Goal: Register for event/course

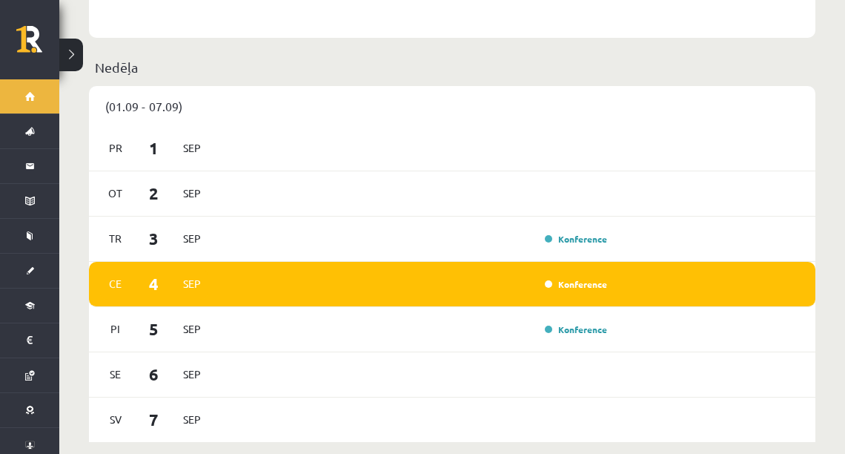
scroll to position [771, 0]
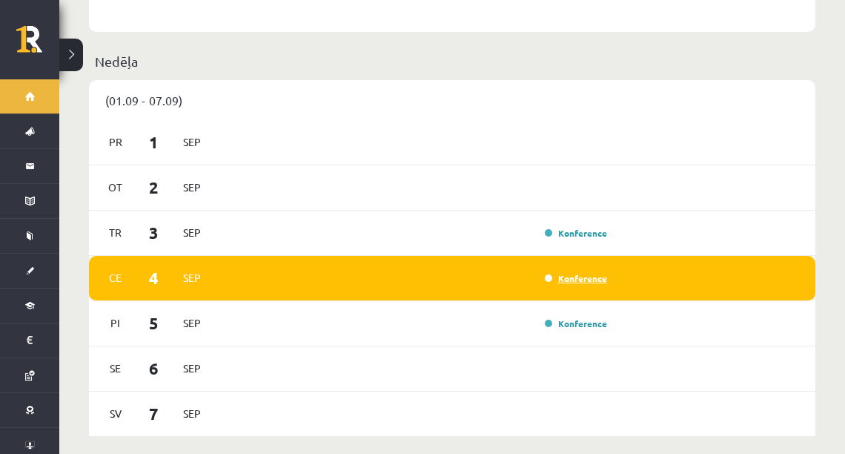
click at [567, 272] on link "Konference" at bounding box center [576, 278] width 62 height 12
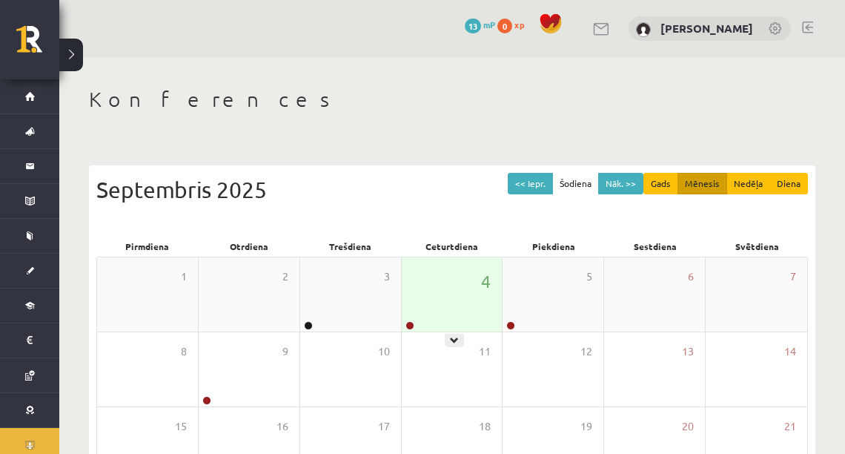
click at [452, 325] on div "4" at bounding box center [452, 294] width 101 height 74
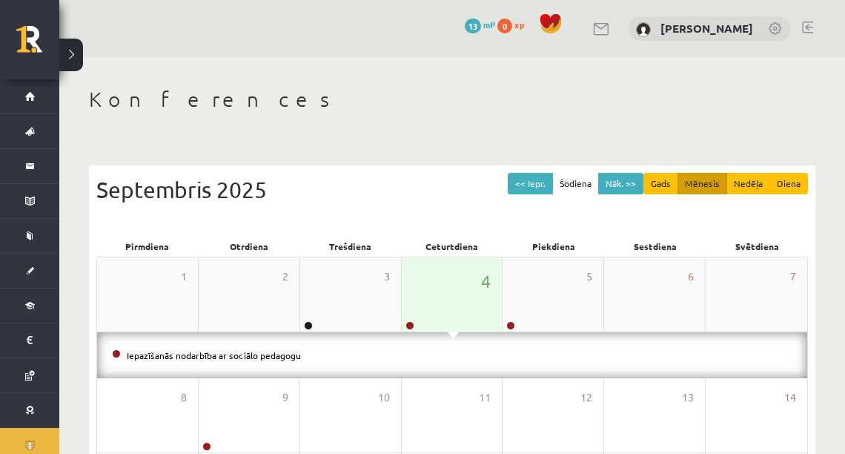
click at [420, 325] on div "4" at bounding box center [452, 294] width 101 height 74
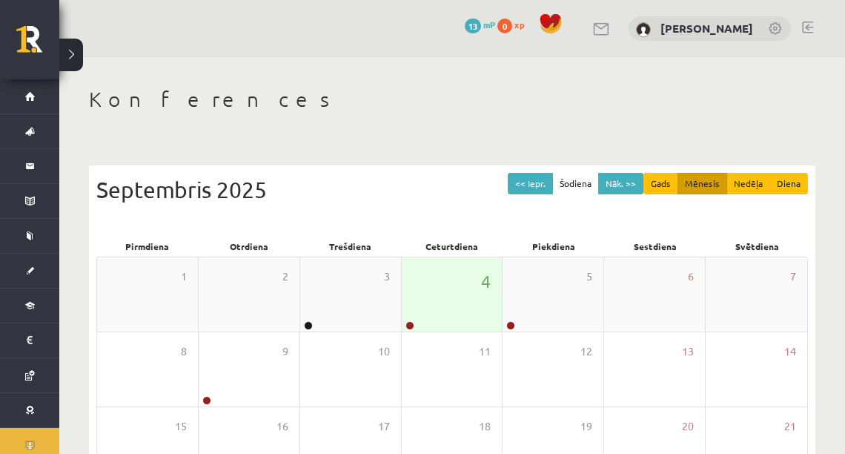
click at [414, 322] on div at bounding box center [409, 326] width 14 height 10
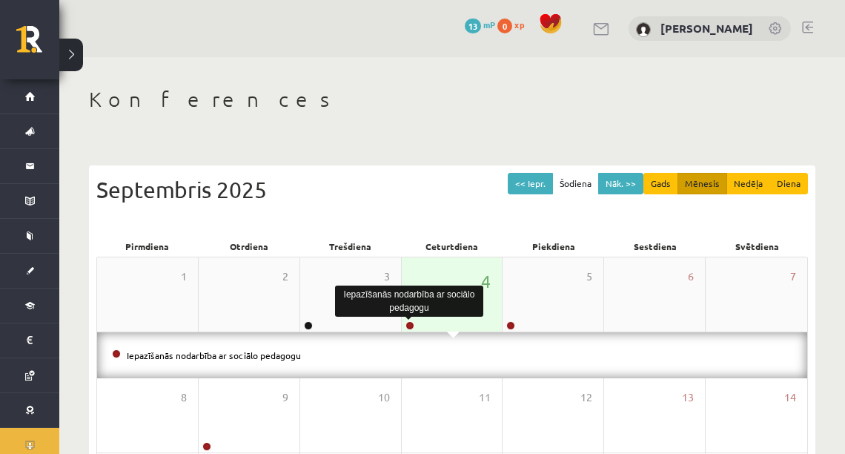
click at [409, 326] on link at bounding box center [410, 325] width 9 height 9
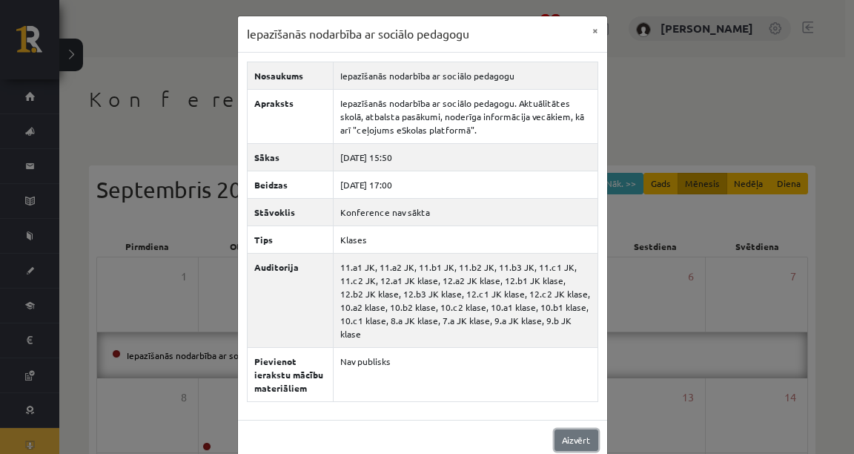
click at [569, 430] on link "Aizvērt" at bounding box center [577, 440] width 44 height 22
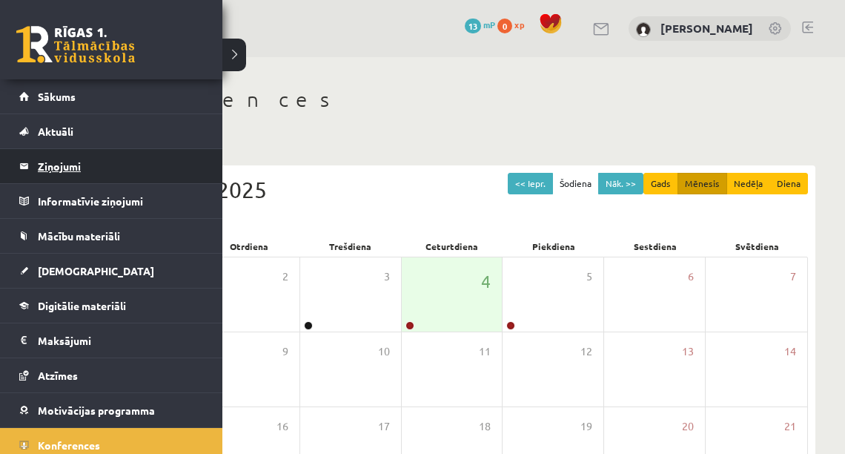
click at [67, 162] on legend "Ziņojumi 0" at bounding box center [121, 166] width 166 height 34
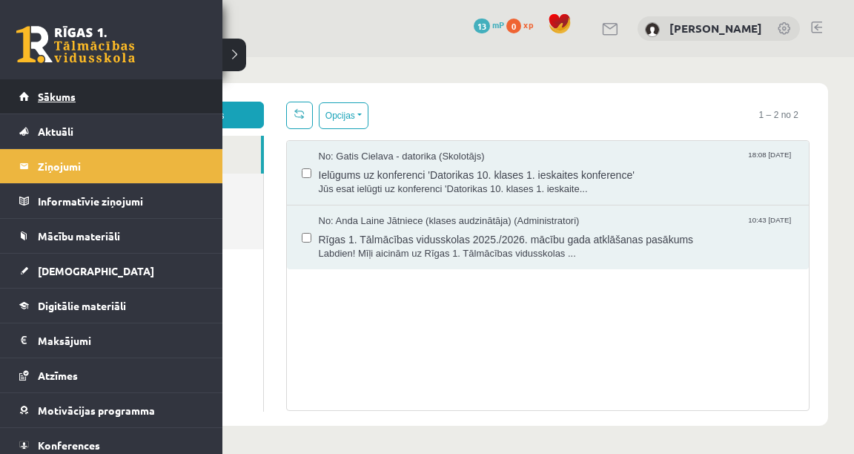
click at [33, 96] on link "Sākums" at bounding box center [111, 96] width 185 height 34
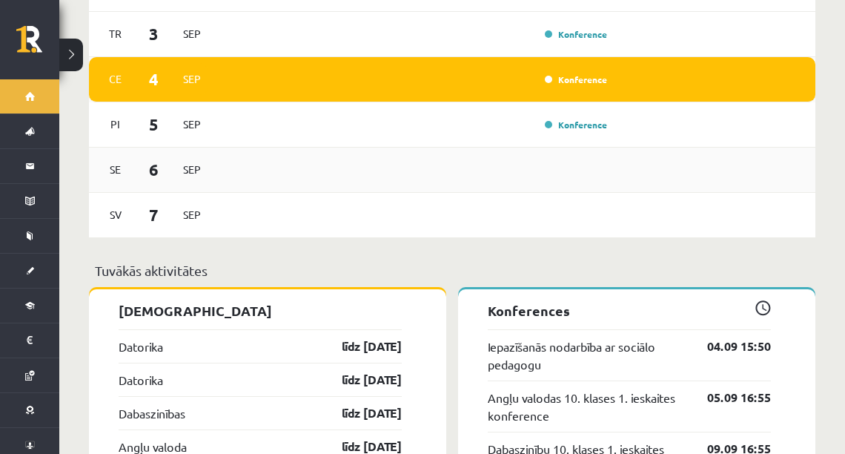
scroll to position [830, 0]
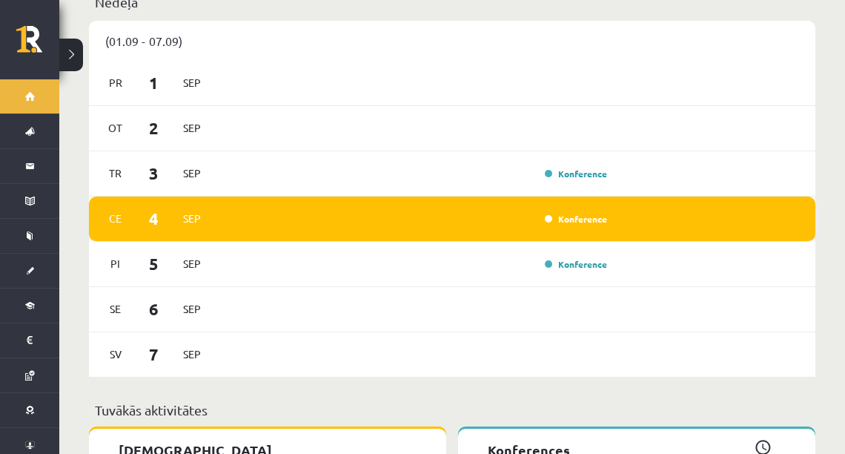
click at [569, 211] on div "Konference" at bounding box center [575, 218] width 74 height 15
click at [569, 213] on link "Konference" at bounding box center [576, 219] width 62 height 12
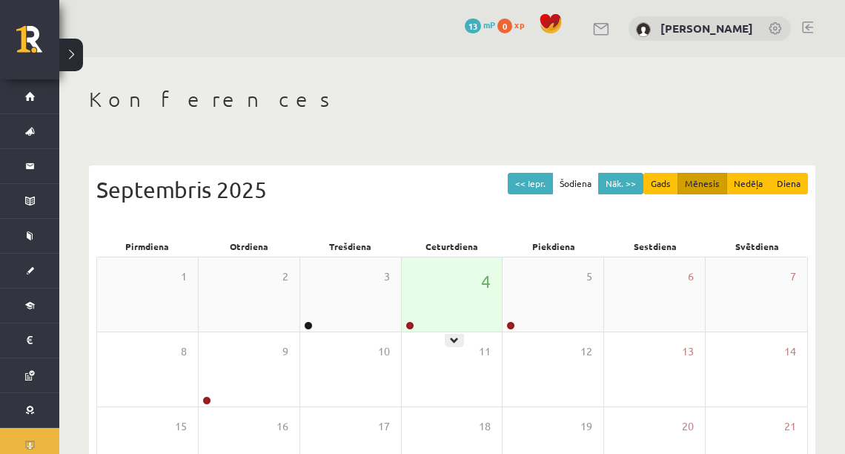
click at [446, 304] on div "4" at bounding box center [452, 294] width 101 height 74
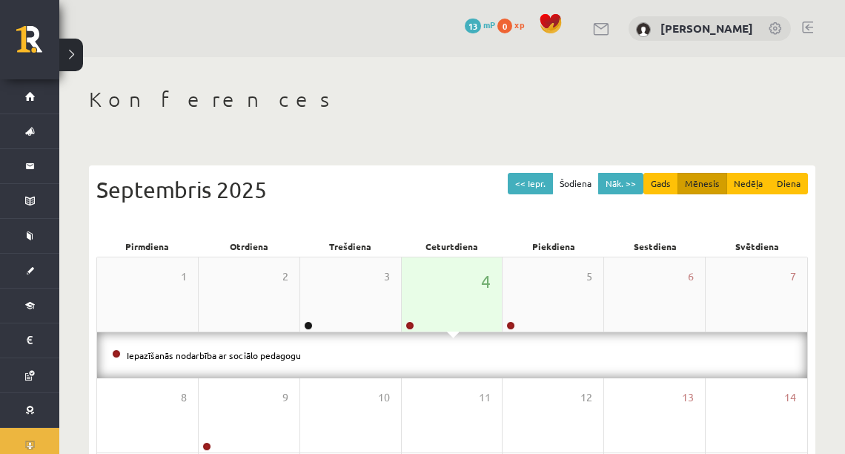
click at [424, 322] on div "4" at bounding box center [452, 294] width 101 height 74
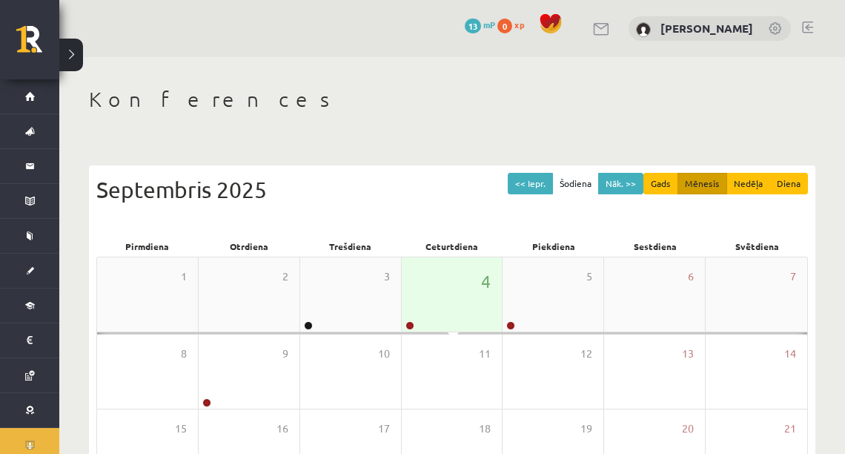
click at [416, 326] on div "4" at bounding box center [452, 294] width 101 height 74
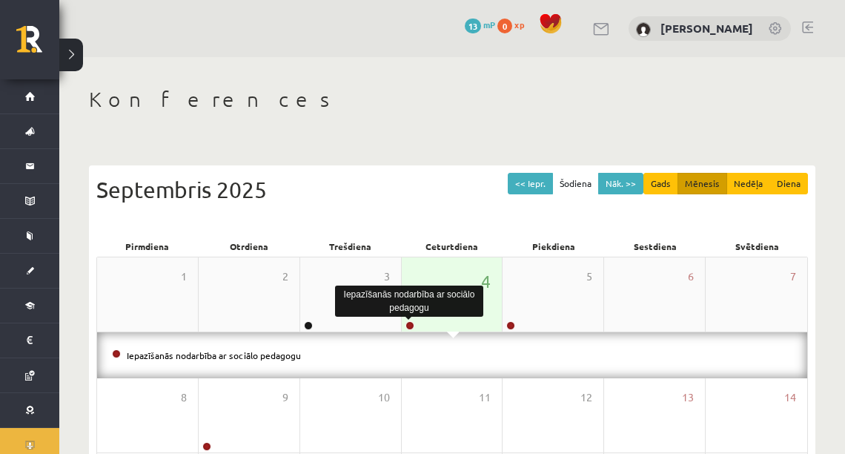
click at [406, 325] on link at bounding box center [410, 325] width 9 height 9
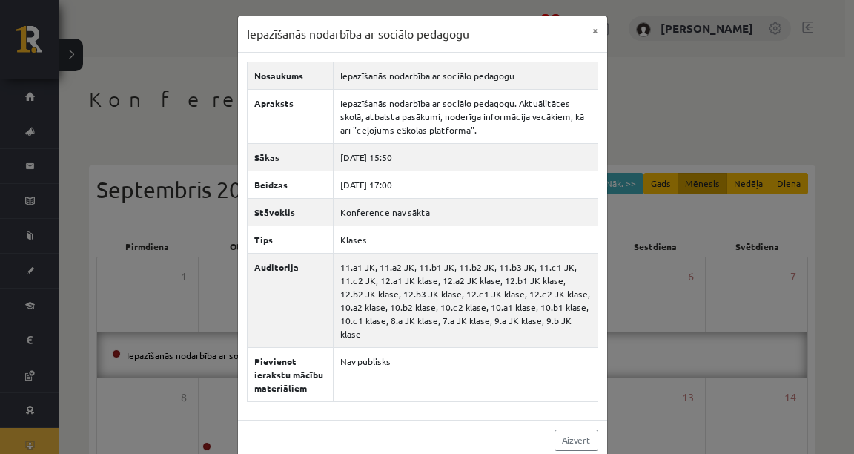
click at [547, 430] on div "Aizvērt" at bounding box center [422, 440] width 369 height 40
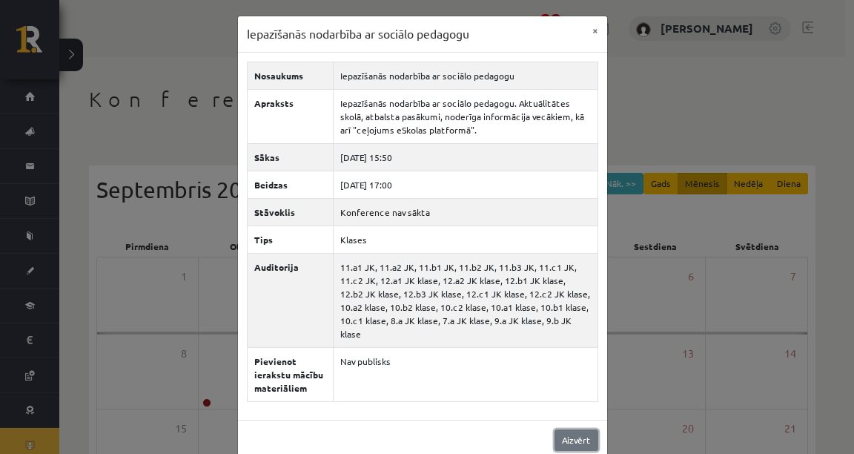
click at [563, 432] on link "Aizvērt" at bounding box center [577, 440] width 44 height 22
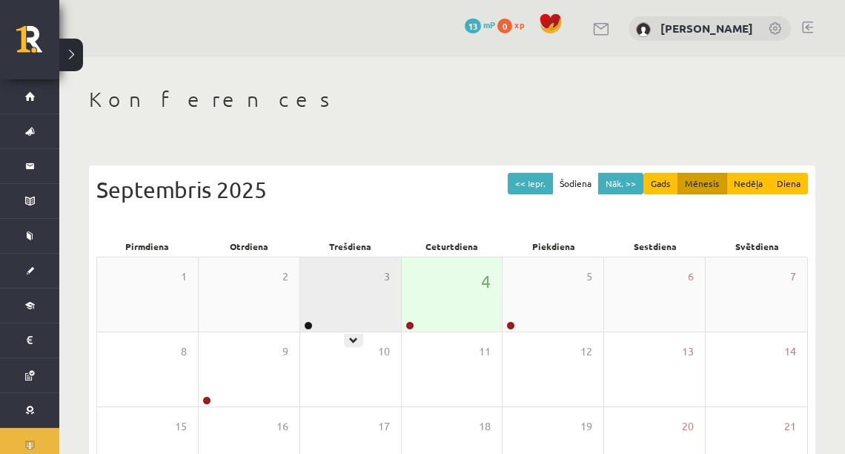
click at [311, 321] on div at bounding box center [307, 326] width 14 height 10
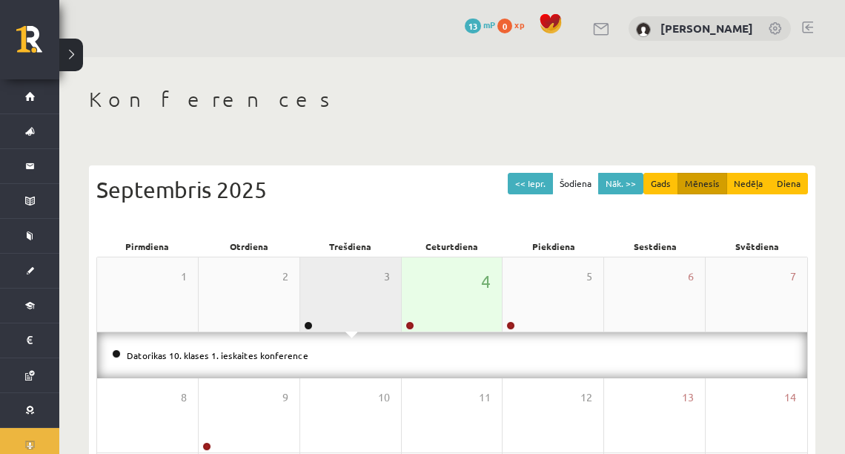
click at [317, 301] on div "3" at bounding box center [350, 294] width 101 height 74
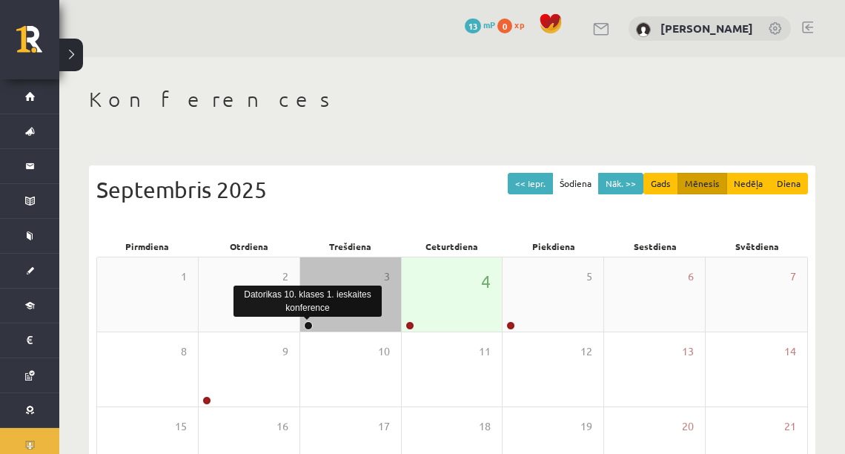
click at [311, 328] on link at bounding box center [308, 325] width 9 height 9
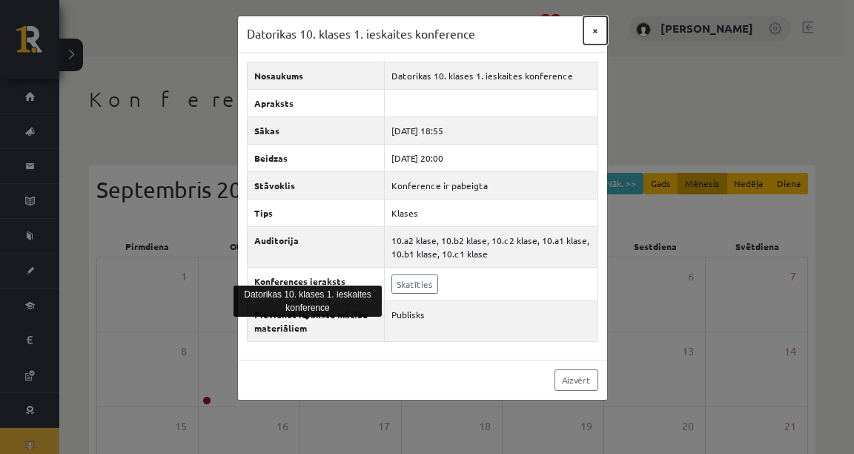
click at [598, 27] on button "×" at bounding box center [596, 30] width 24 height 28
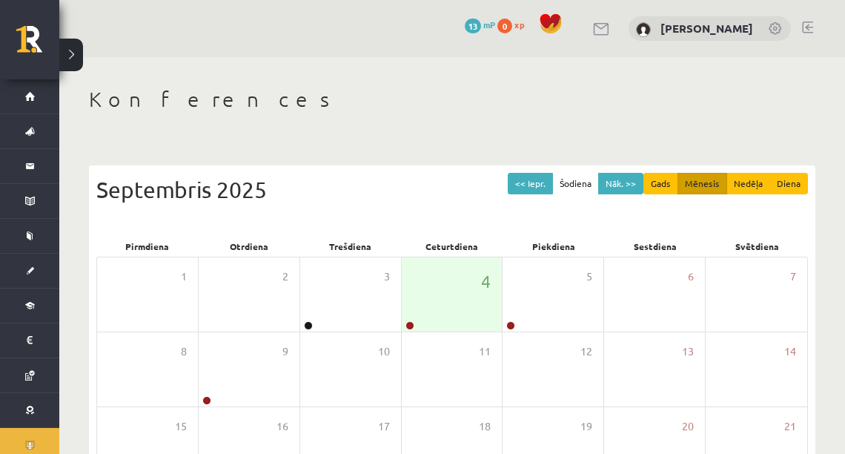
click at [402, 307] on div "4" at bounding box center [452, 294] width 101 height 74
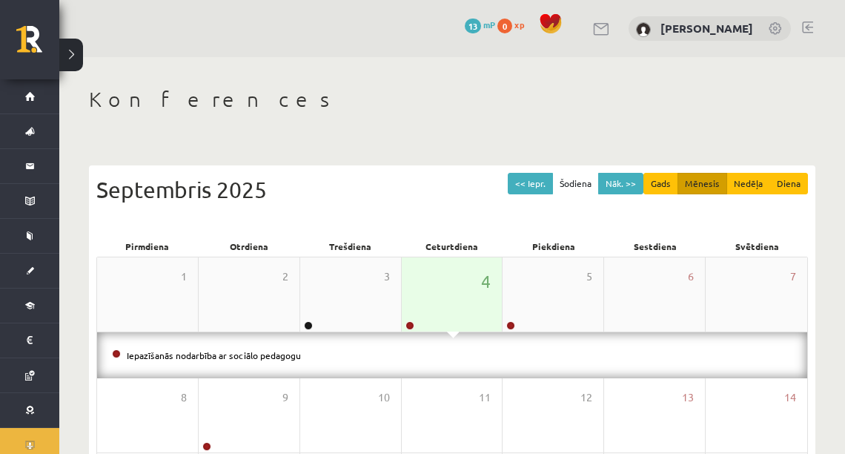
click at [404, 321] on div at bounding box center [409, 326] width 14 height 10
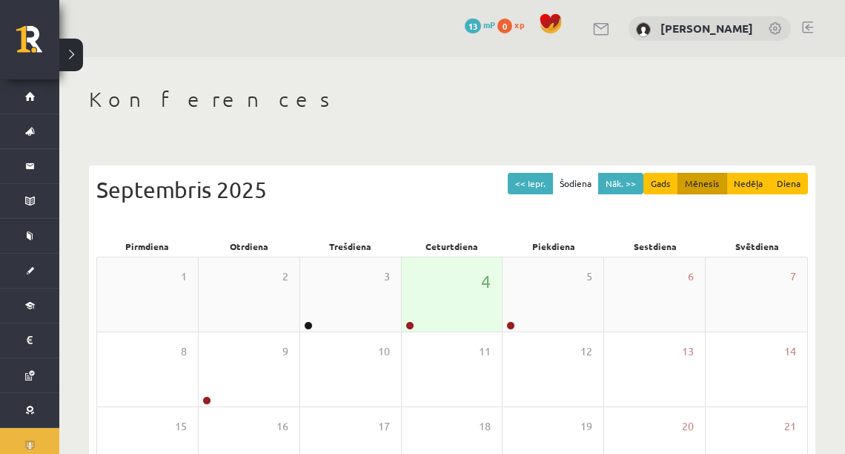
click at [404, 321] on div at bounding box center [409, 326] width 14 height 10
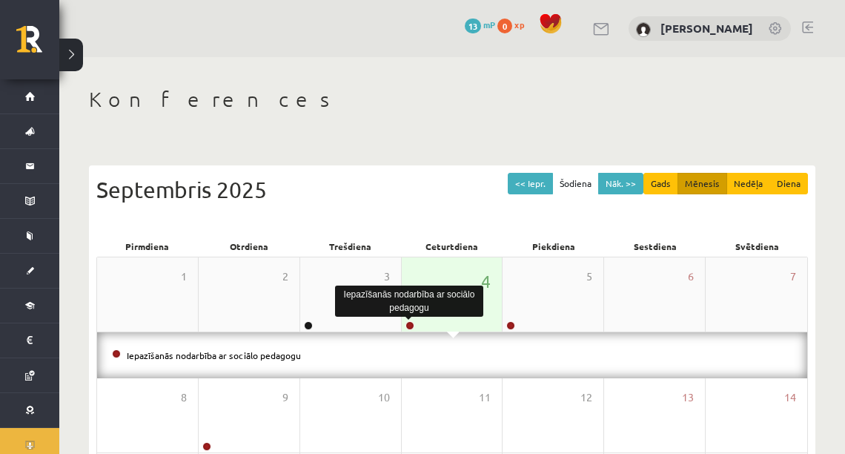
click at [406, 322] on link at bounding box center [410, 325] width 9 height 9
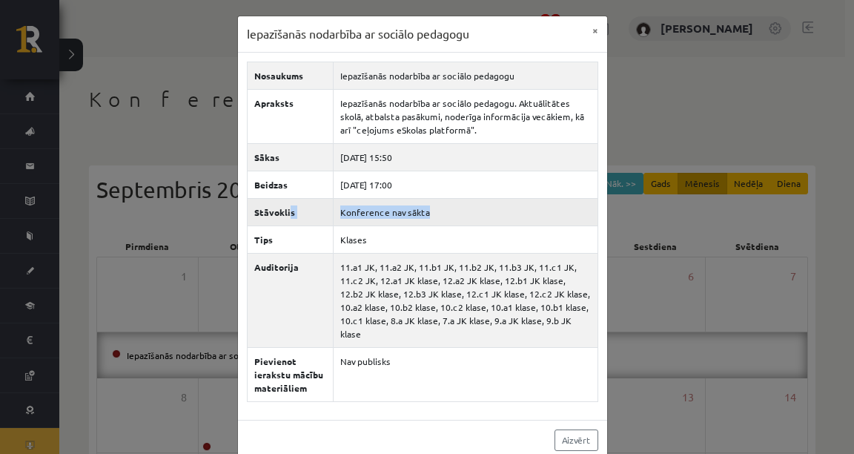
drag, startPoint x: 473, startPoint y: 208, endPoint x: 282, endPoint y: 219, distance: 191.7
click at [285, 218] on tr "Stāvoklis Konference nav sākta" at bounding box center [423, 211] width 351 height 27
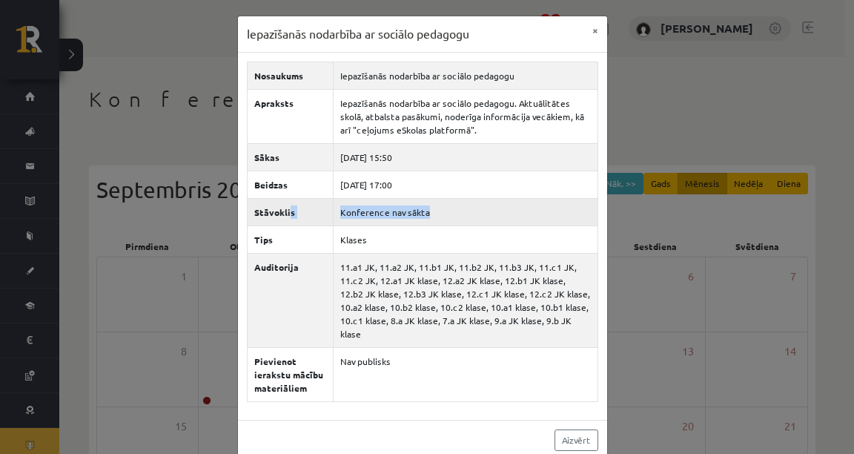
click at [504, 218] on td "Konference nav sākta" at bounding box center [466, 211] width 265 height 27
click at [588, 31] on button "×" at bounding box center [596, 30] width 24 height 28
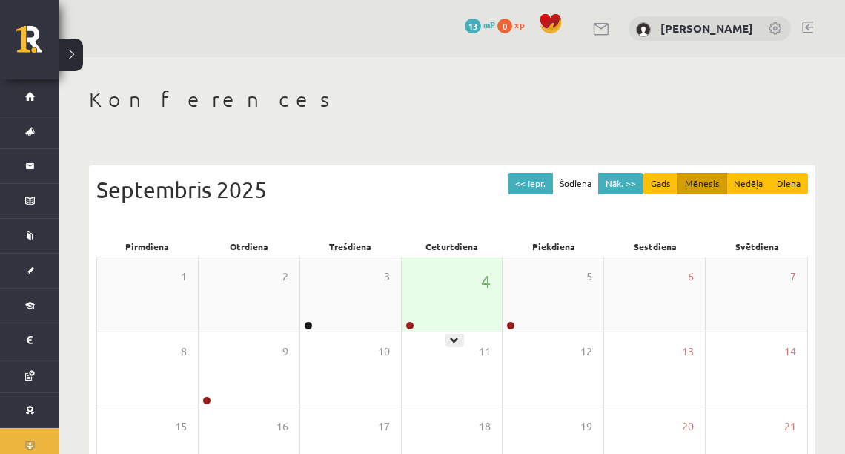
click at [412, 326] on link at bounding box center [410, 325] width 9 height 9
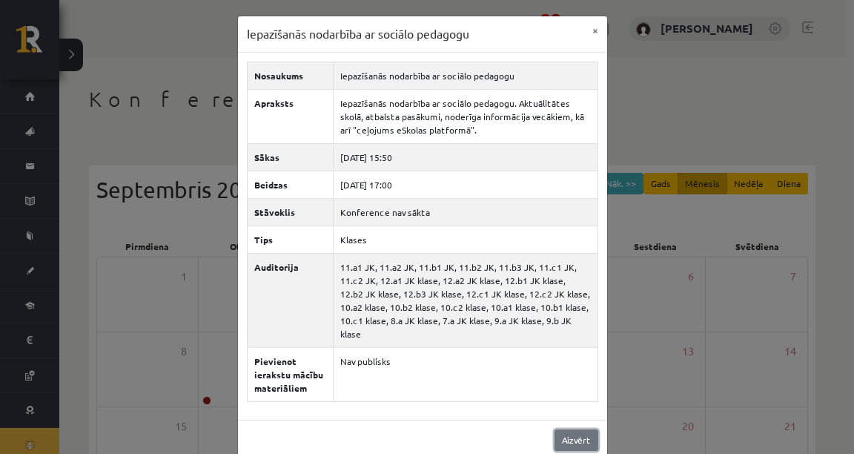
click at [587, 429] on link "Aizvērt" at bounding box center [577, 440] width 44 height 22
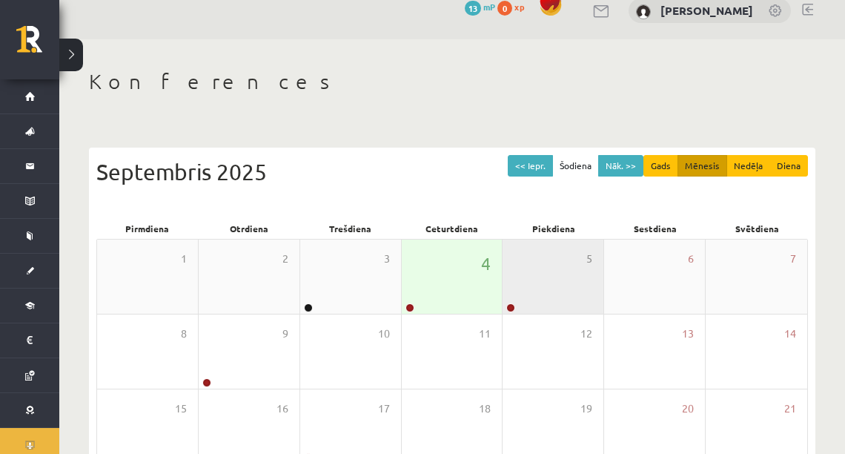
scroll to position [16, 0]
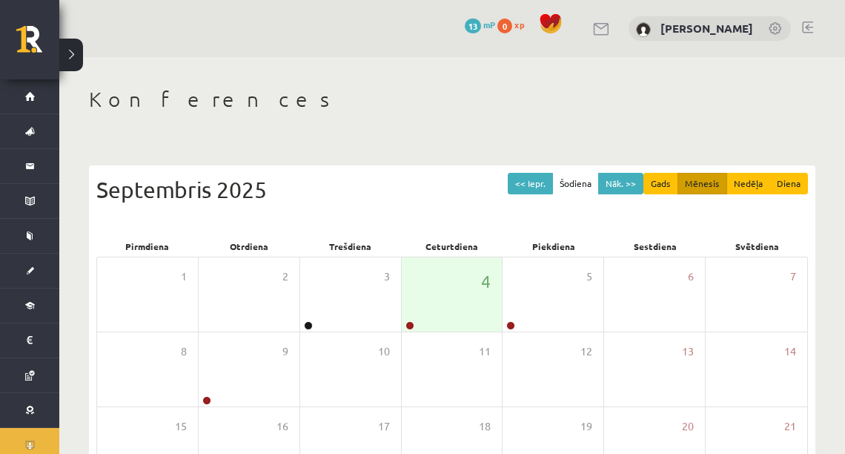
scroll to position [16, 0]
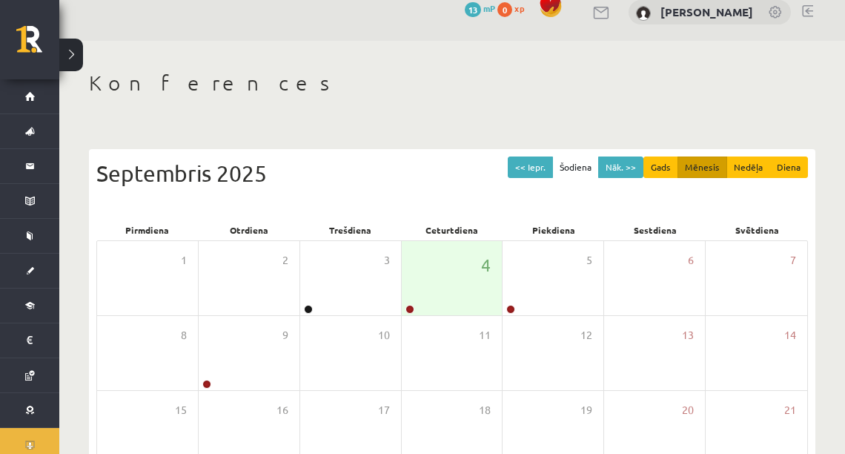
click at [435, 64] on div "Konferences << Iepr. Šodiena Nāk. >> Gads Mēnesis Nedēļa Diena [DATE] Pirmdiena…" at bounding box center [452, 366] width 786 height 651
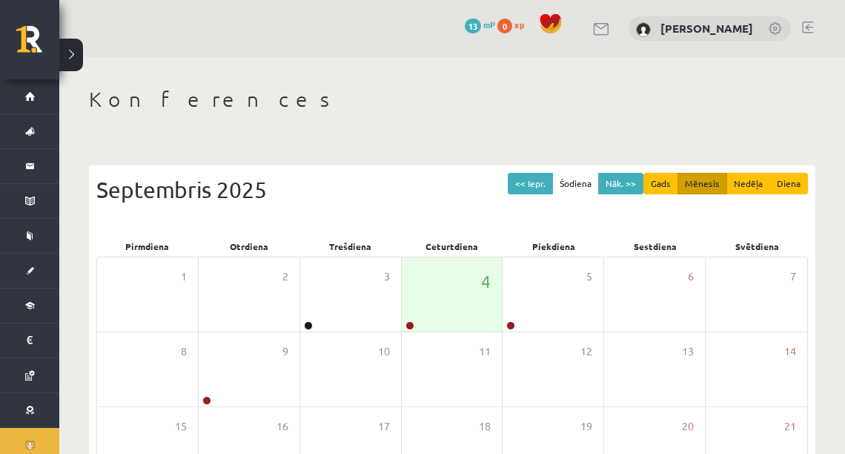
scroll to position [16, 0]
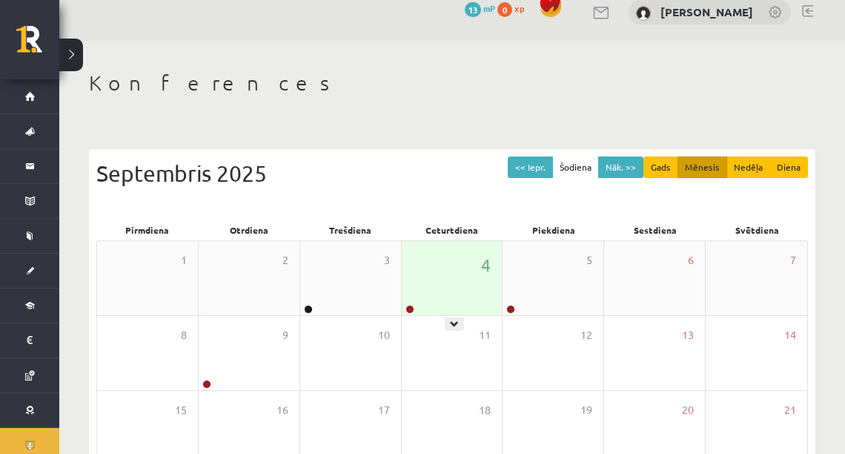
click at [402, 310] on div at bounding box center [409, 310] width 14 height 10
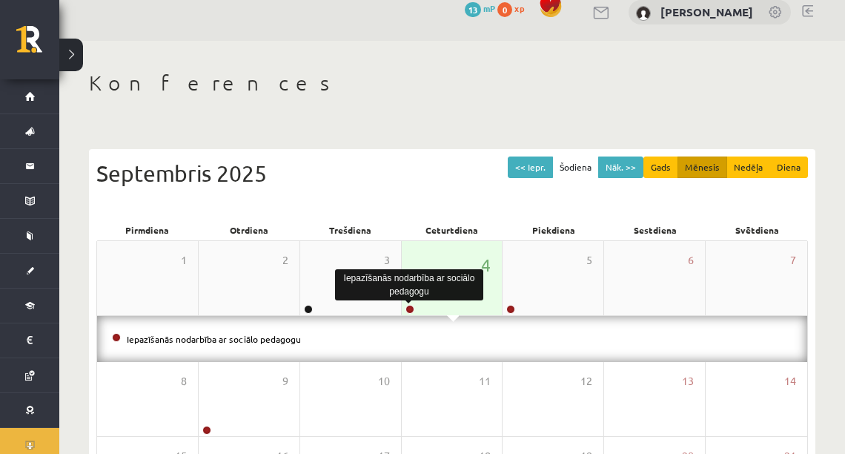
click at [406, 310] on link at bounding box center [410, 309] width 9 height 9
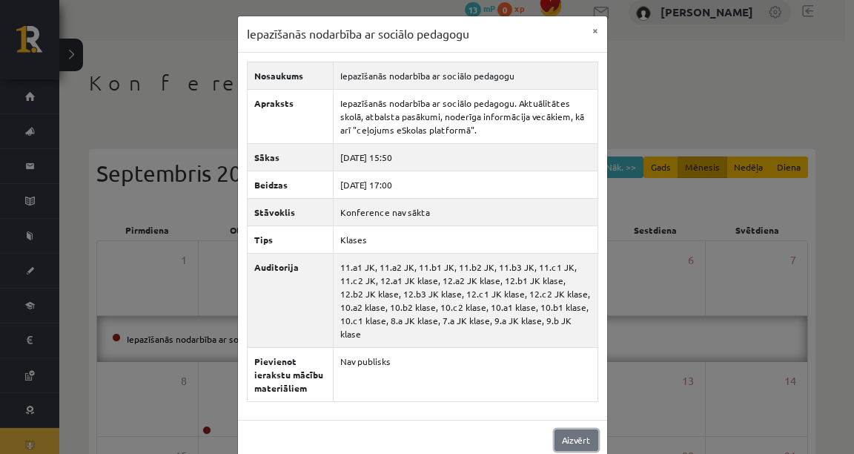
click at [555, 429] on link "Aizvērt" at bounding box center [577, 440] width 44 height 22
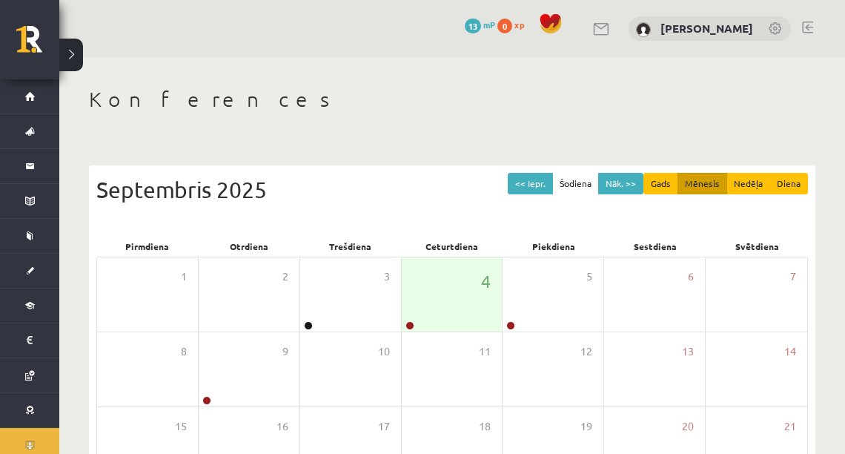
scroll to position [16, 0]
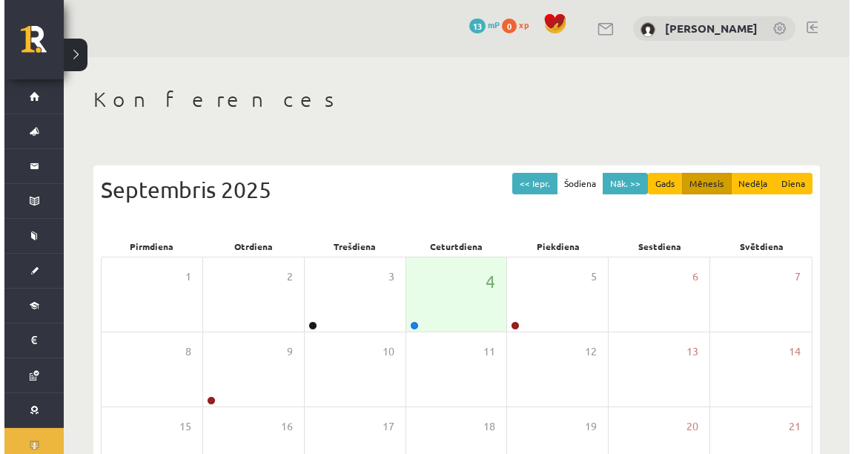
scroll to position [16, 0]
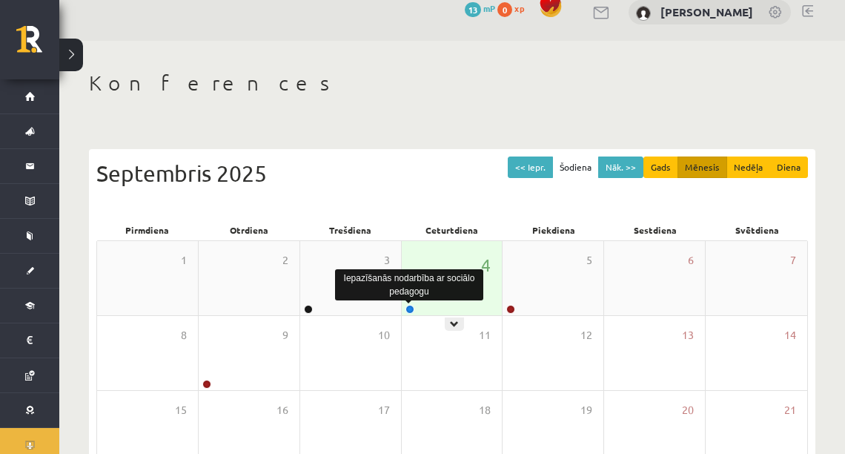
click at [408, 308] on link at bounding box center [410, 309] width 9 height 9
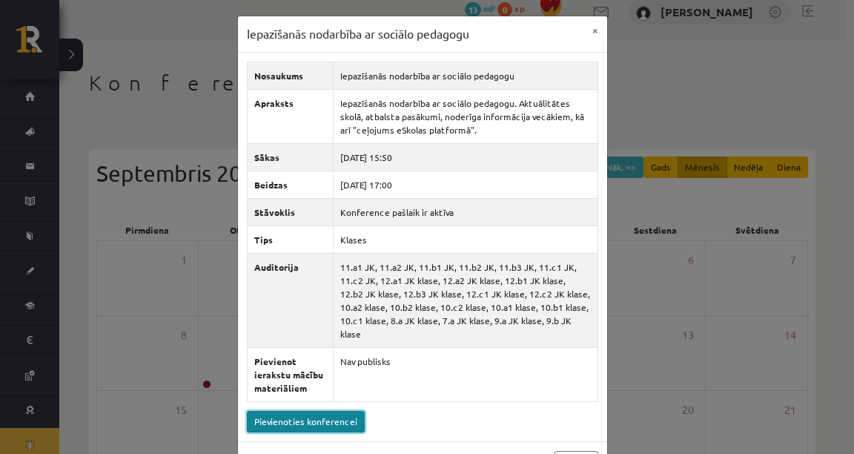
click at [323, 411] on link "Pievienoties konferencei" at bounding box center [306, 422] width 118 height 22
click at [316, 411] on link "Pievienoties konferencei" at bounding box center [306, 422] width 118 height 22
click at [323, 411] on link "Pievienoties konferencei" at bounding box center [306, 422] width 118 height 22
